Goal: Navigation & Orientation: Find specific page/section

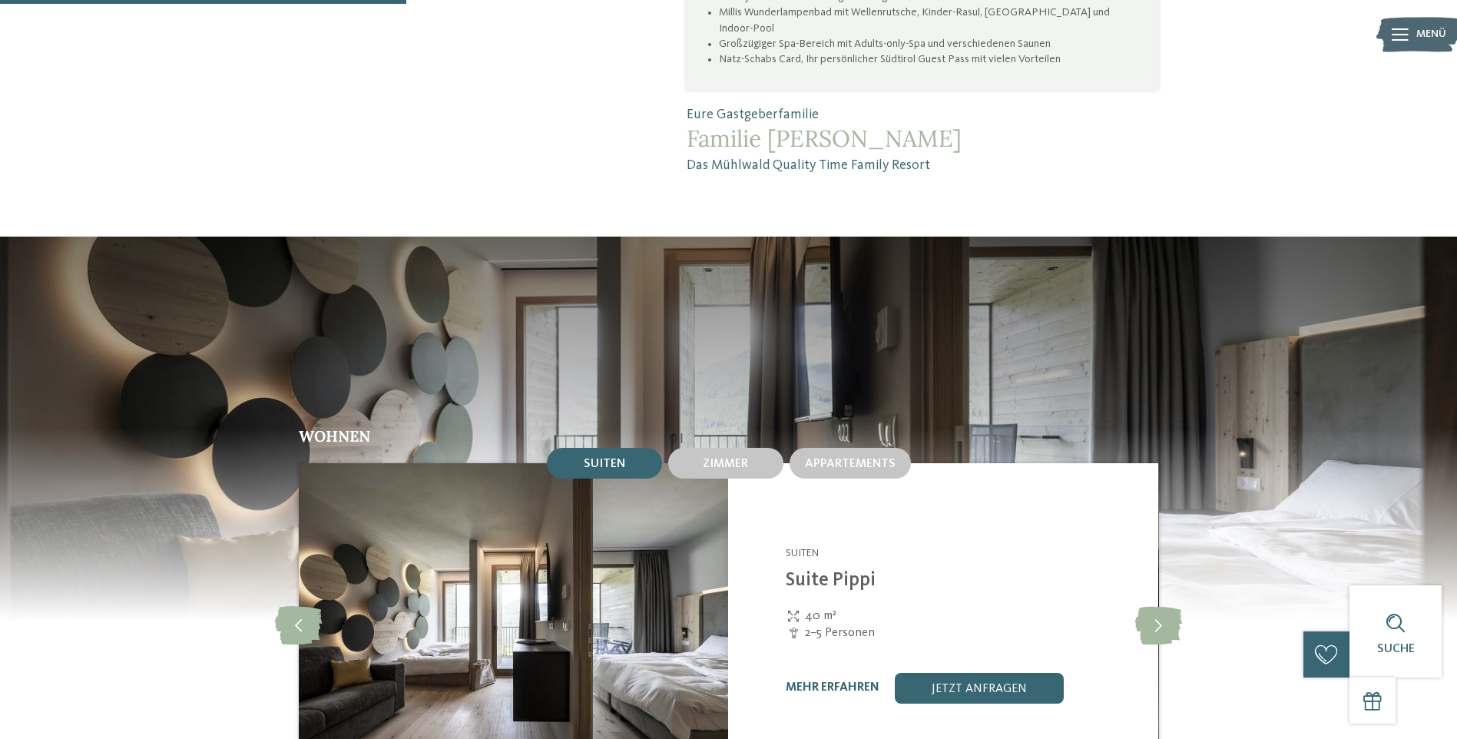
scroll to position [1460, 0]
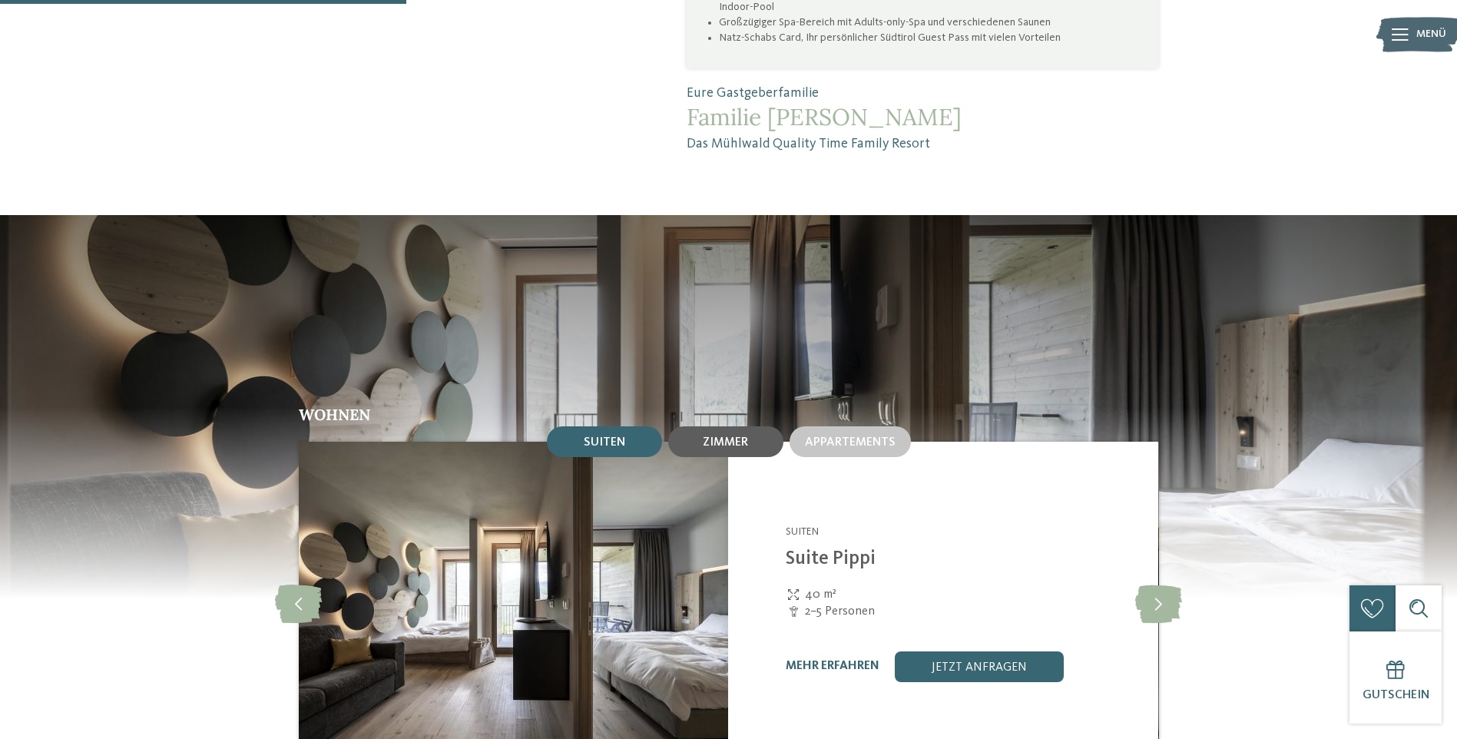
click at [729, 436] on span "Zimmer" at bounding box center [725, 442] width 45 height 12
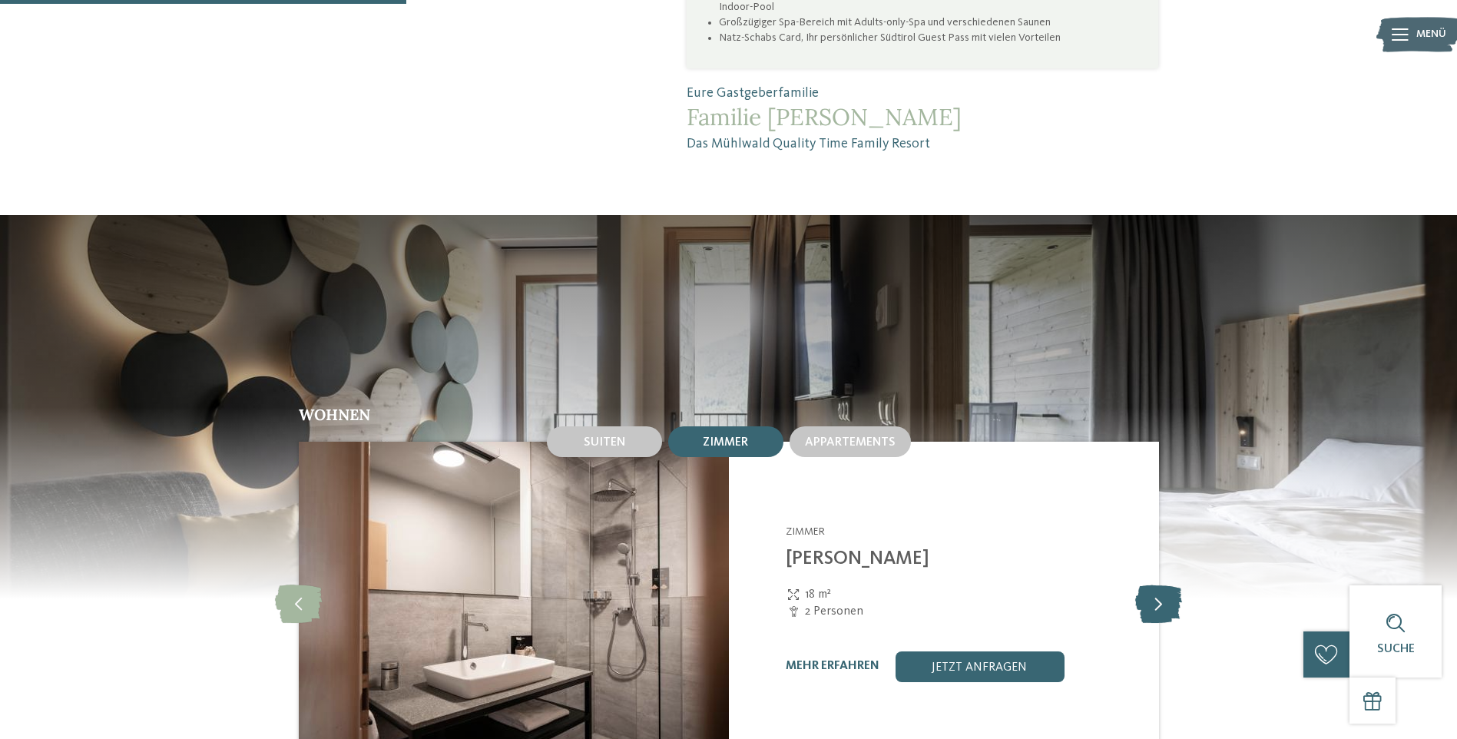
click at [1160, 584] on icon at bounding box center [1158, 603] width 47 height 38
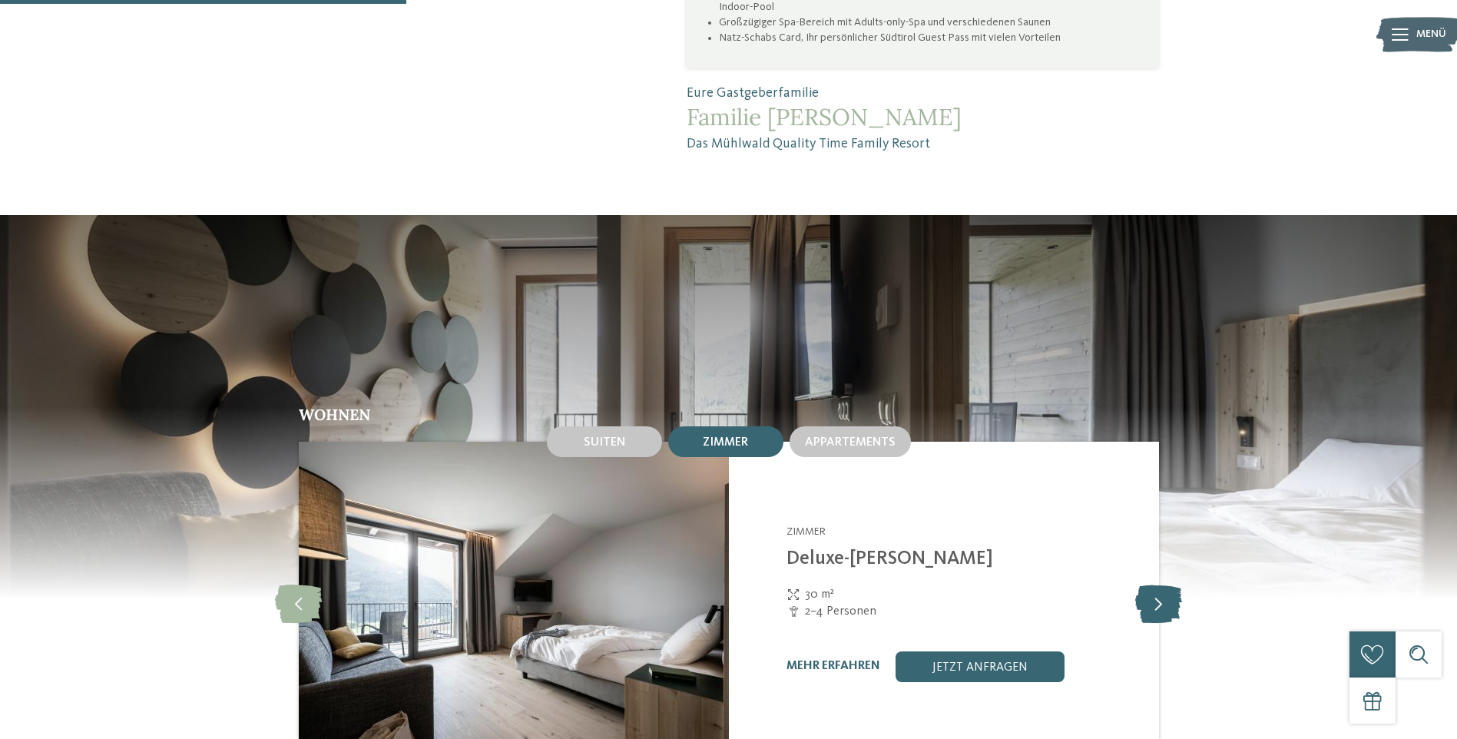
click at [1160, 584] on icon at bounding box center [1158, 603] width 47 height 38
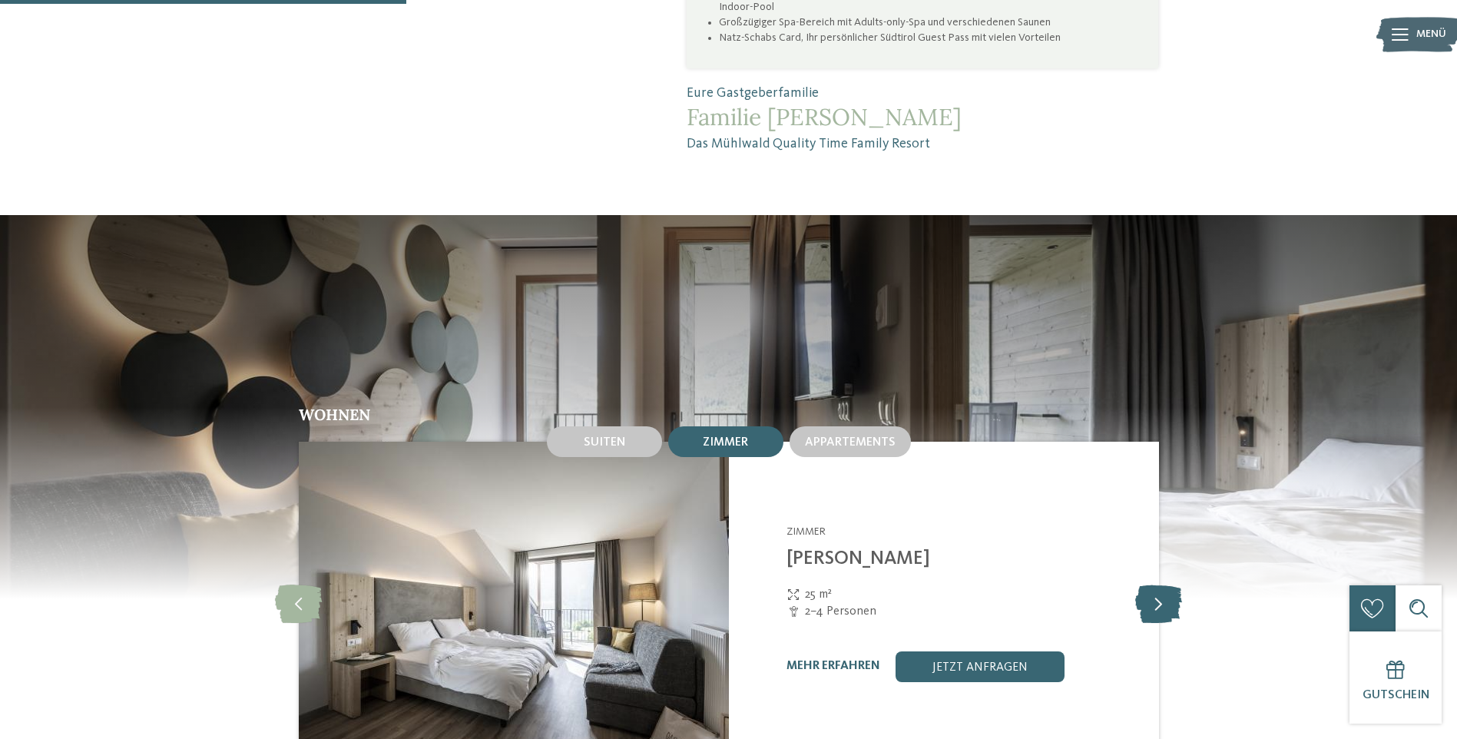
click at [1160, 584] on icon at bounding box center [1158, 603] width 47 height 38
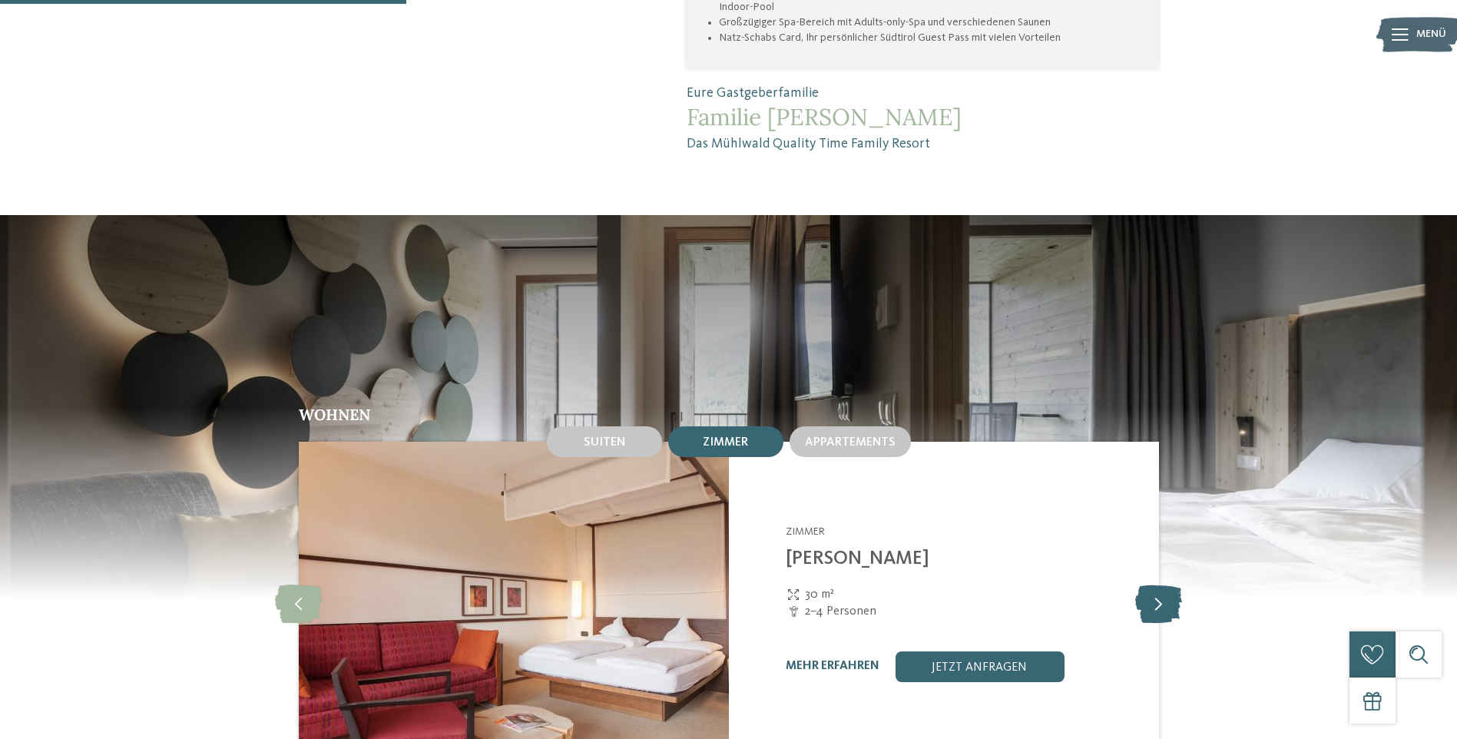
click at [1160, 584] on icon at bounding box center [1158, 603] width 47 height 38
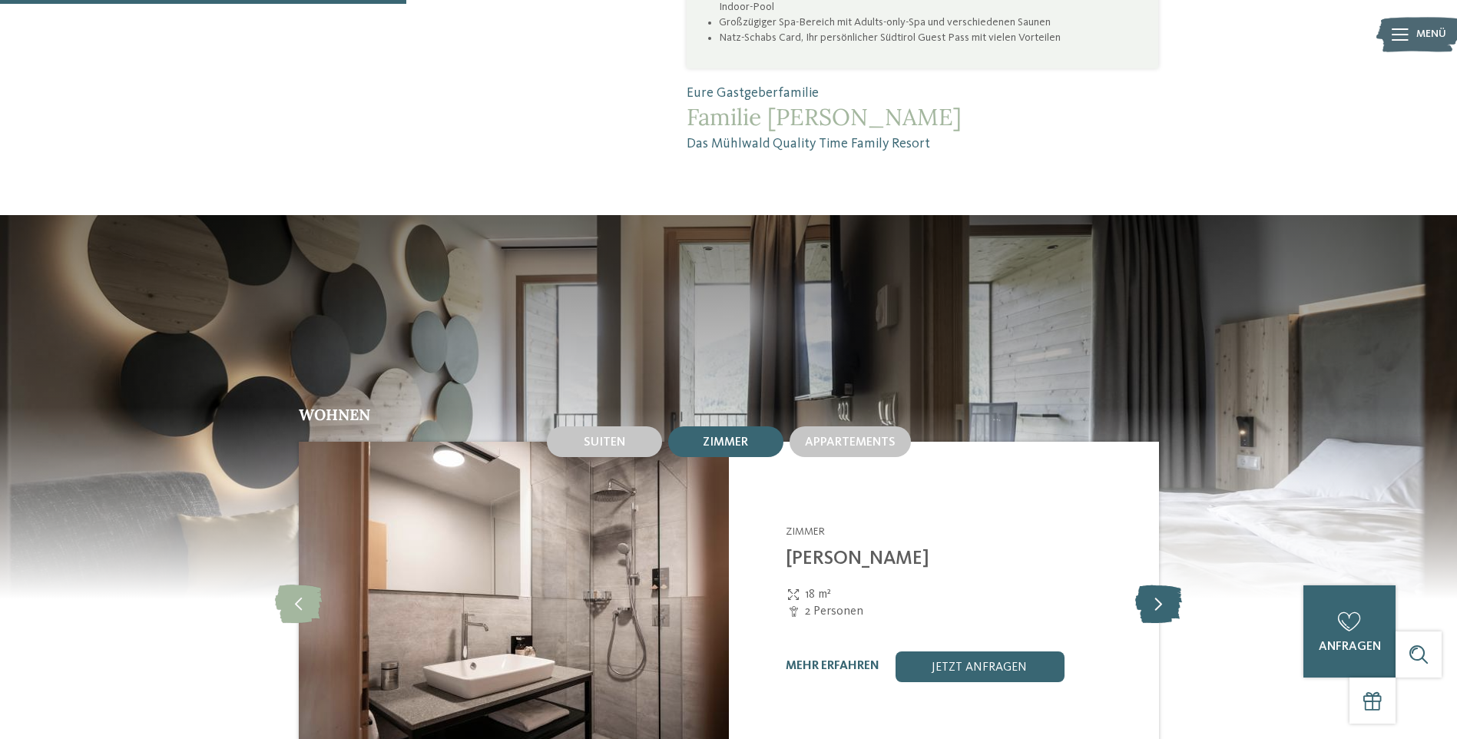
click at [1160, 584] on icon at bounding box center [1158, 603] width 47 height 38
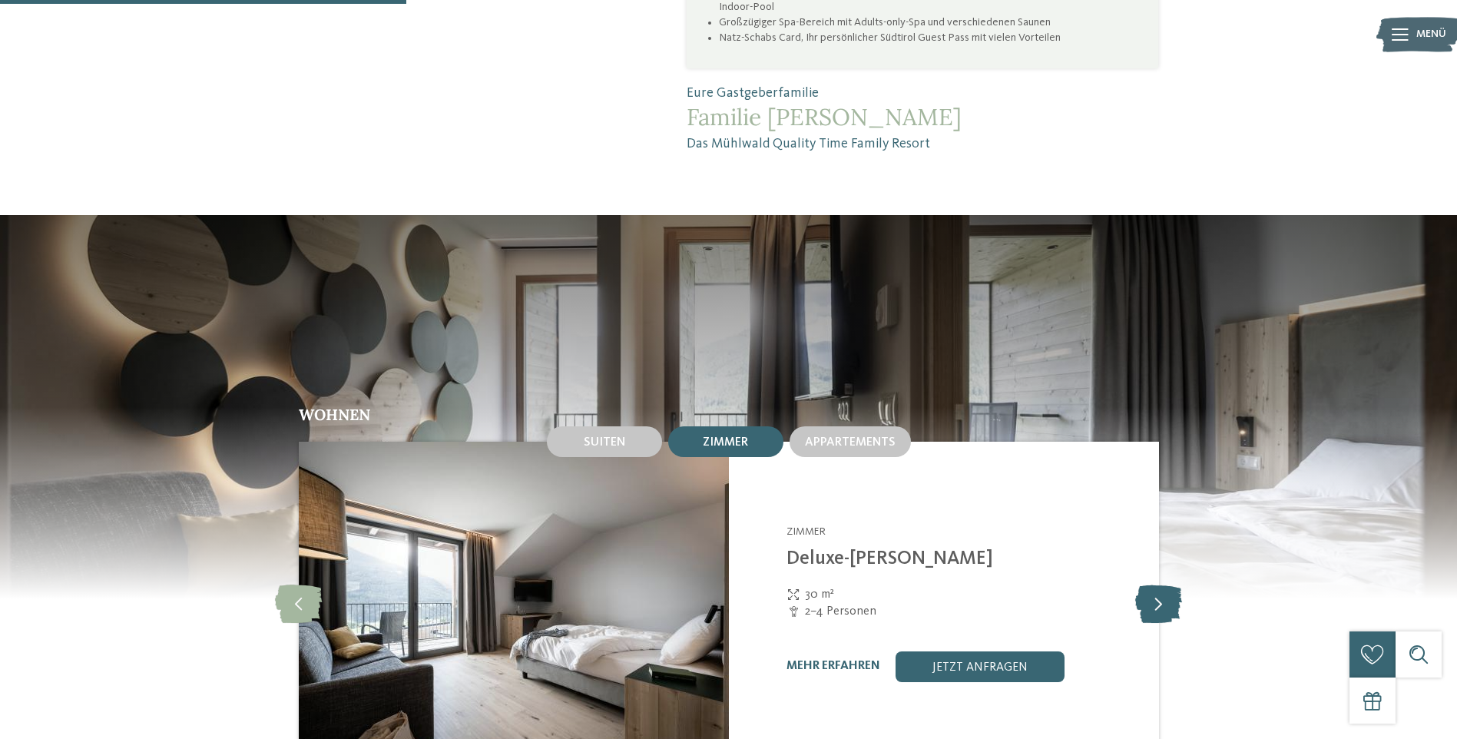
click at [1160, 584] on icon at bounding box center [1158, 603] width 47 height 38
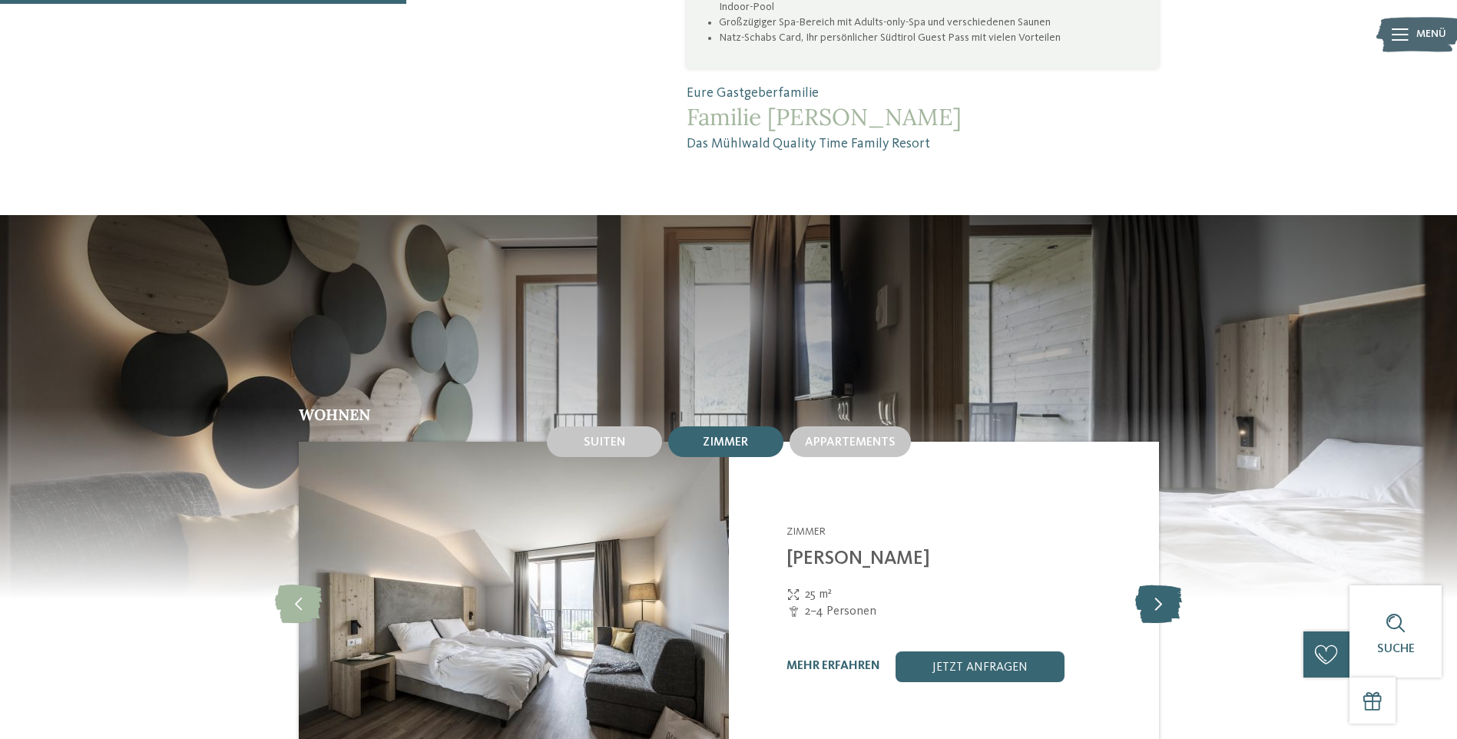
click at [1160, 584] on icon at bounding box center [1158, 603] width 47 height 38
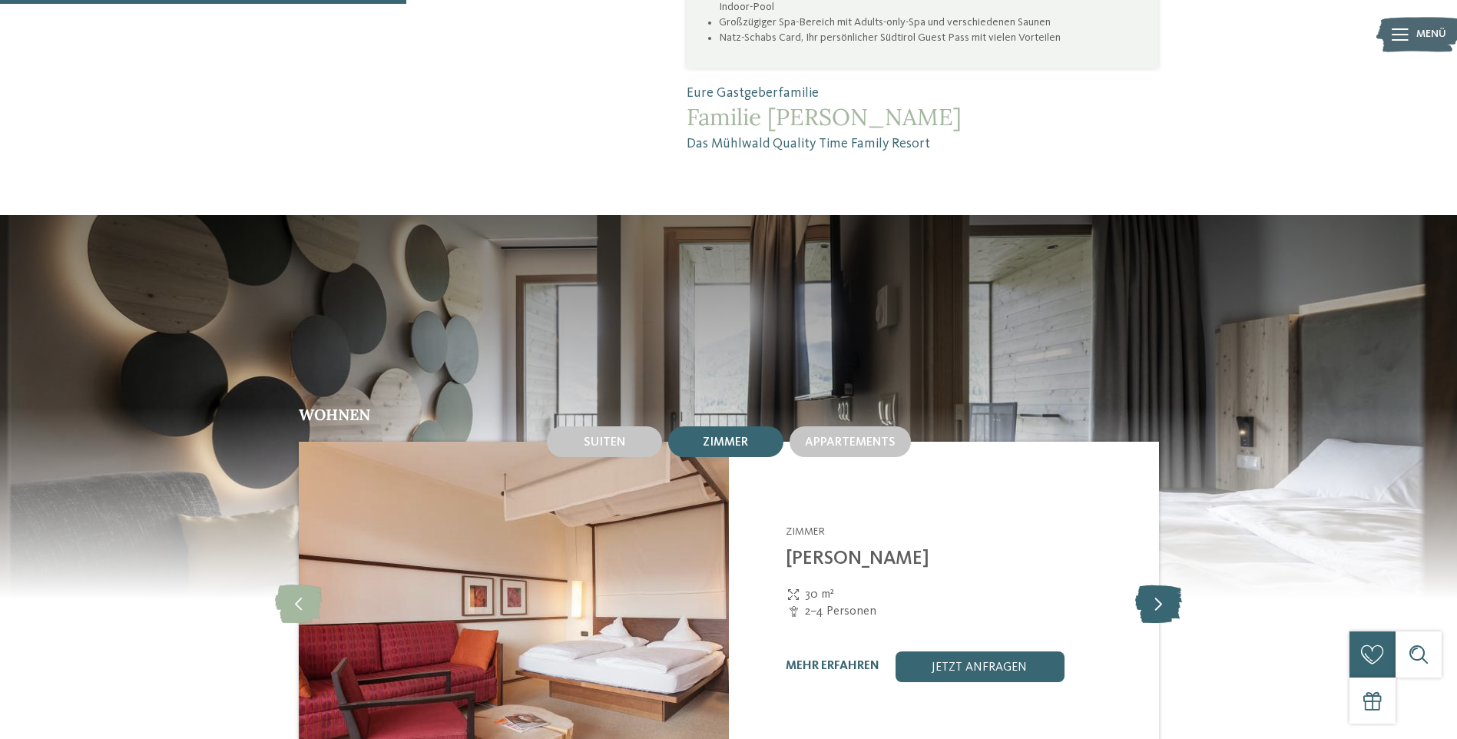
click at [1160, 584] on icon at bounding box center [1158, 603] width 47 height 38
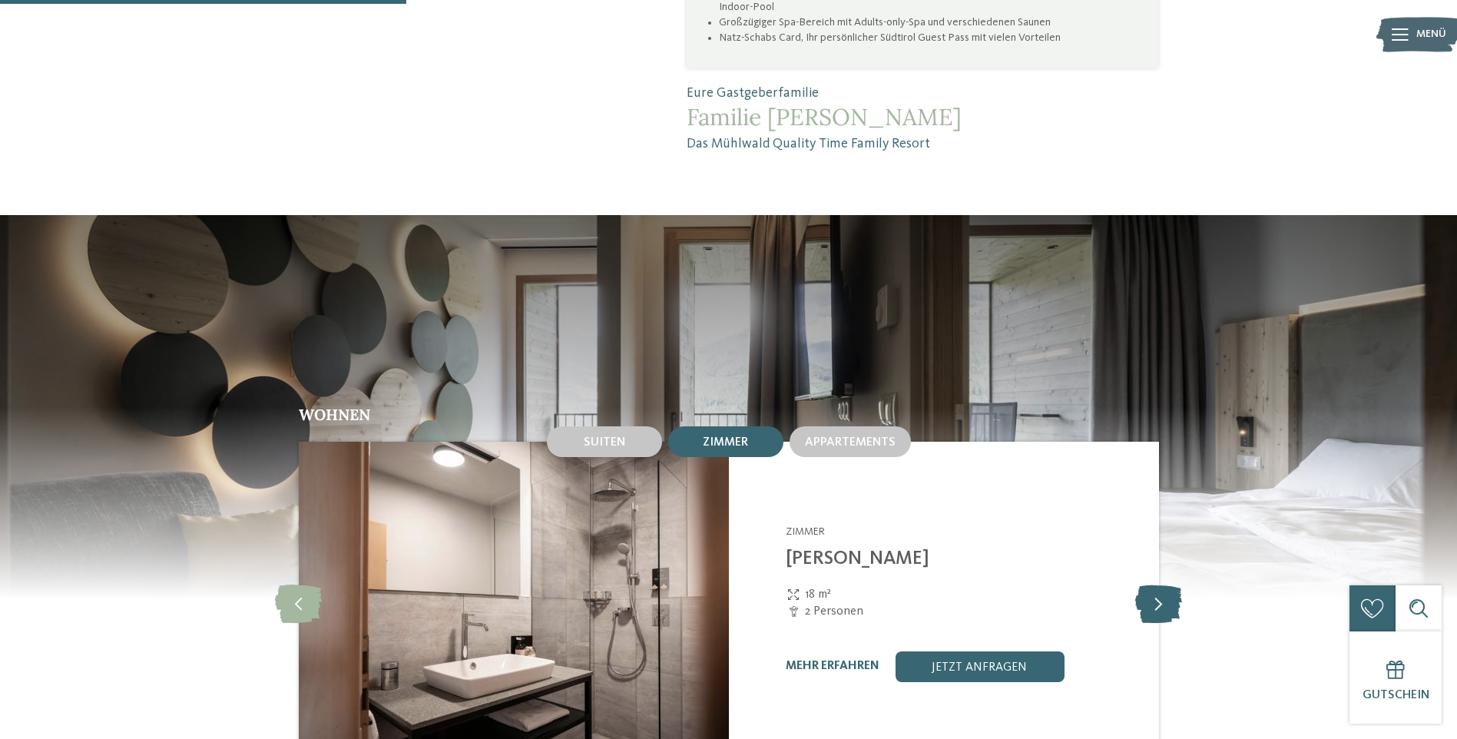
click at [1160, 584] on icon at bounding box center [1158, 603] width 47 height 38
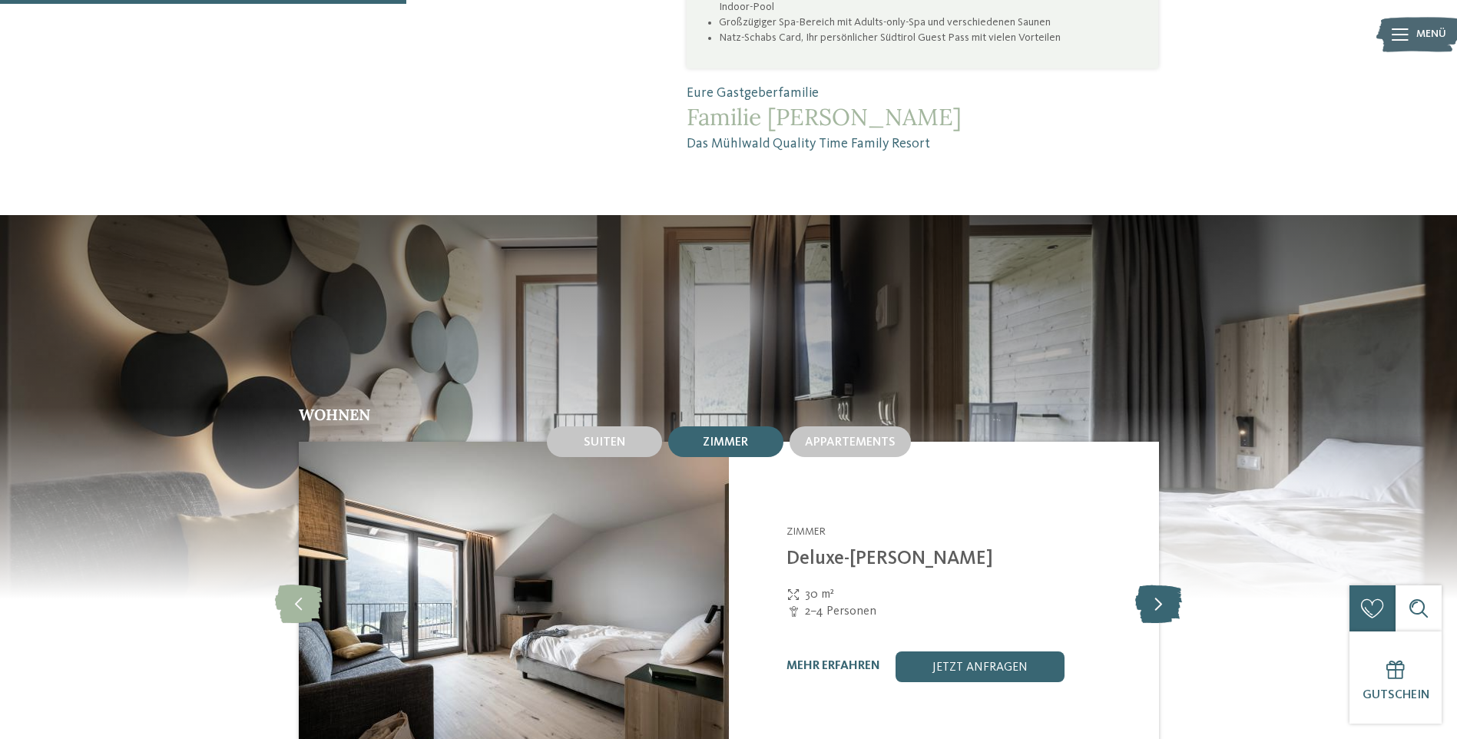
click at [1160, 584] on icon at bounding box center [1158, 603] width 47 height 38
